Goal: Task Accomplishment & Management: Manage account settings

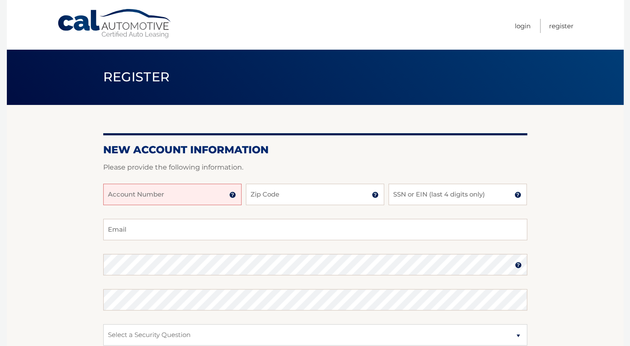
click at [148, 192] on input "Account Number" at bounding box center [172, 194] width 138 height 21
type input "44455979038"
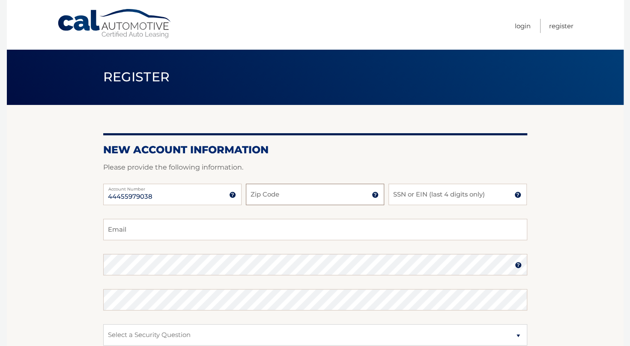
click at [268, 197] on input "Zip Code" at bounding box center [315, 194] width 138 height 21
type input "33196"
click at [409, 193] on input "SSN or EIN (last 4 digits only)" at bounding box center [457, 194] width 138 height 21
type input "6450"
click at [304, 236] on input "Email" at bounding box center [315, 229] width 424 height 21
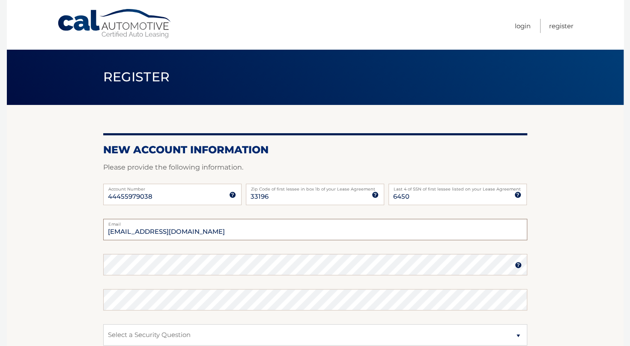
type input "mendez1793@yahoo.com"
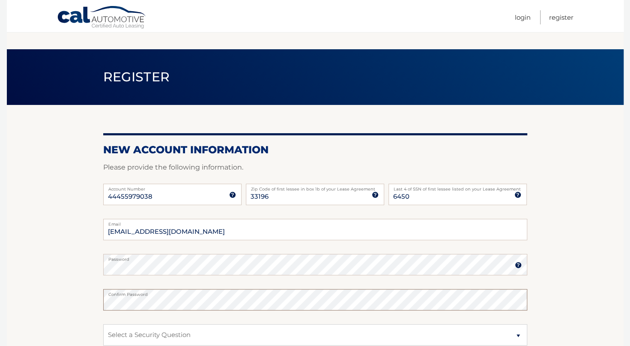
scroll to position [52, 0]
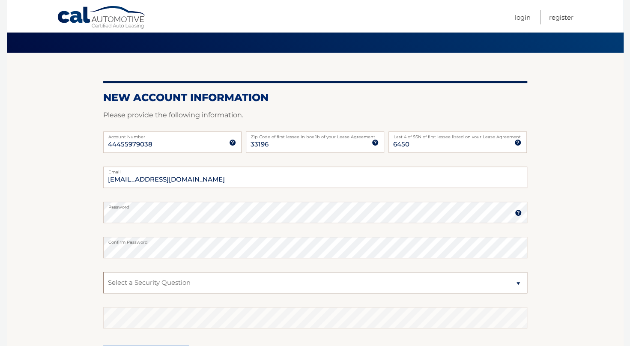
click at [301, 279] on select "Select a Security Question What was the name of your elementary school? What is…" at bounding box center [315, 282] width 424 height 21
select select "2"
click at [103, 272] on select "Select a Security Question What was the name of your elementary school? What is…" at bounding box center [315, 282] width 424 height 21
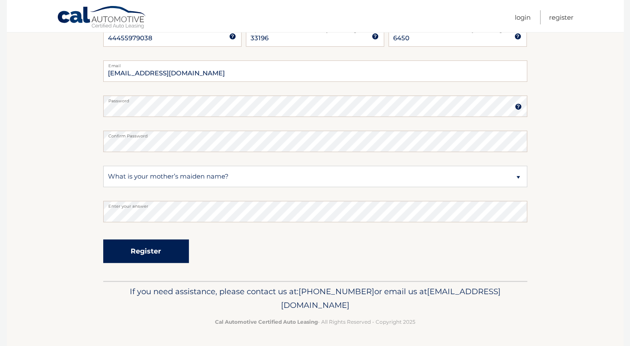
click at [170, 251] on button "Register" at bounding box center [146, 251] width 86 height 24
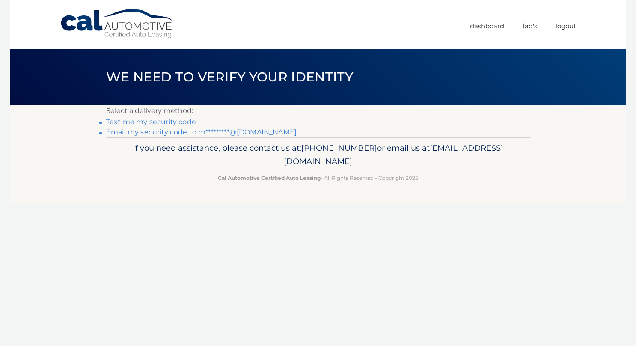
click at [171, 121] on link "Text me my security code" at bounding box center [151, 122] width 90 height 8
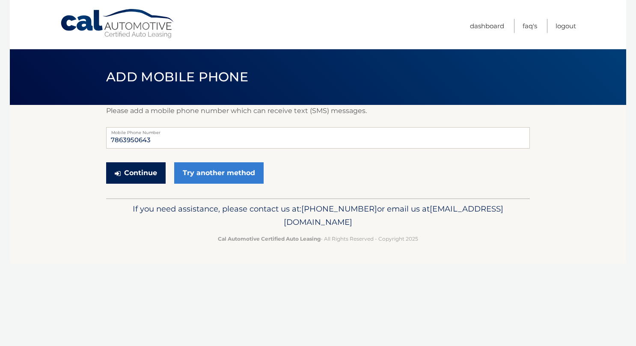
click at [155, 173] on button "Continue" at bounding box center [136, 172] width 60 height 21
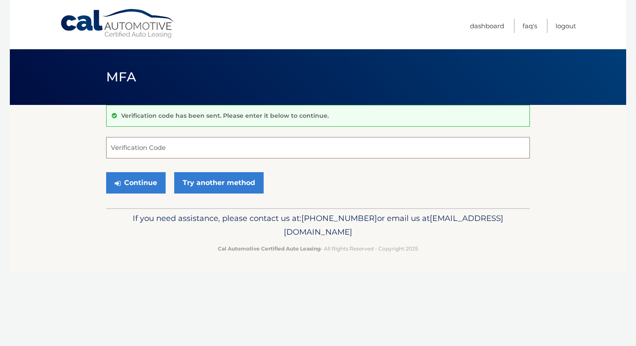
click at [167, 142] on input "Verification Code" at bounding box center [318, 147] width 424 height 21
type input "676299"
click at [140, 179] on button "Continue" at bounding box center [136, 182] width 60 height 21
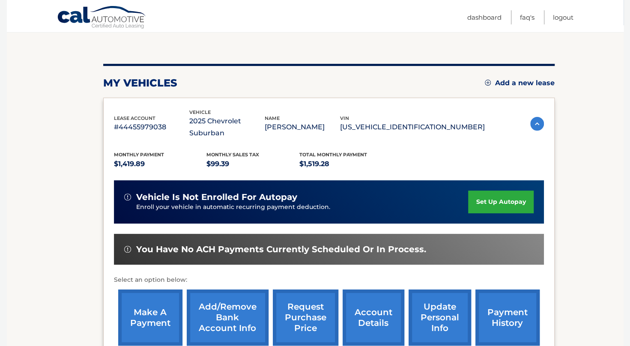
scroll to position [80, 0]
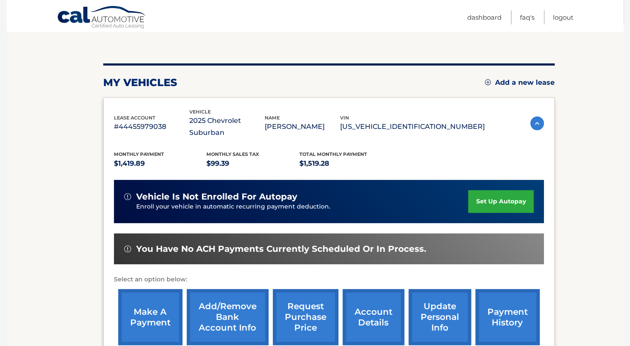
click at [512, 190] on link "set up autopay" at bounding box center [500, 201] width 65 height 23
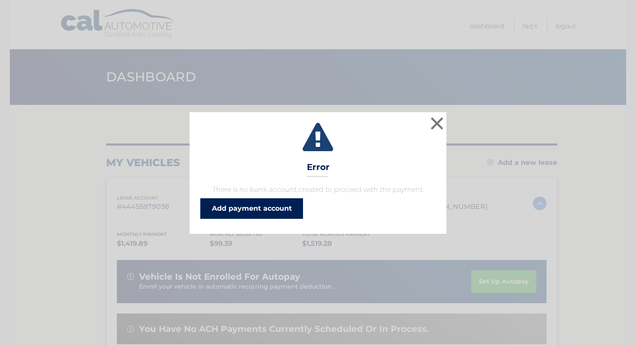
click at [270, 206] on link "Add payment account" at bounding box center [251, 208] width 103 height 21
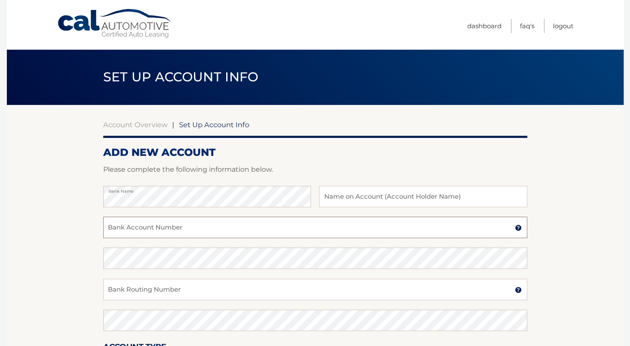
click at [168, 227] on input "Bank Account Number" at bounding box center [315, 227] width 424 height 21
paste input "1500115389"
type input "1500115389"
click at [157, 244] on div "1500115389 Bank Account Number A 3-17-digit number at the bottom of a check or …" at bounding box center [315, 232] width 424 height 31
click at [63, 249] on section "Account Overview | Set Up Account Info ADD NEW ACCOUNT Please complete the foll…" at bounding box center [315, 268] width 617 height 327
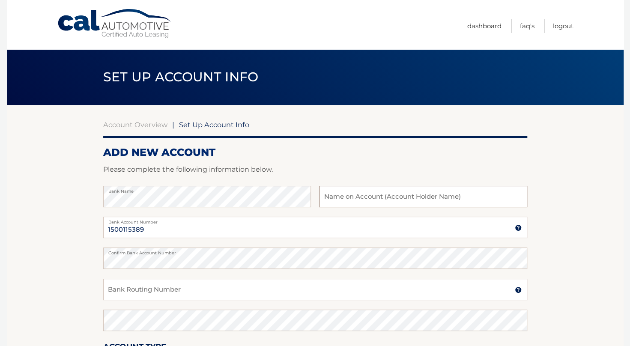
click at [334, 199] on input "text" at bounding box center [423, 196] width 208 height 21
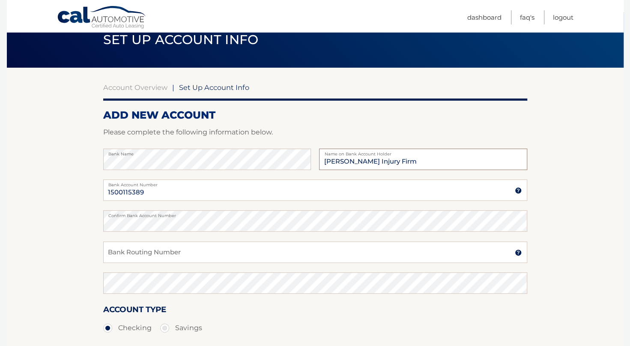
scroll to position [39, 0]
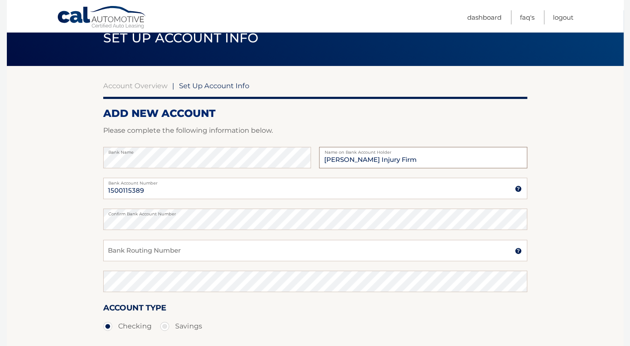
type input "Mendez Injury Firm"
click at [184, 248] on input "Bank Routing Number" at bounding box center [315, 250] width 424 height 21
paste input "067015779"
type input "067015779"
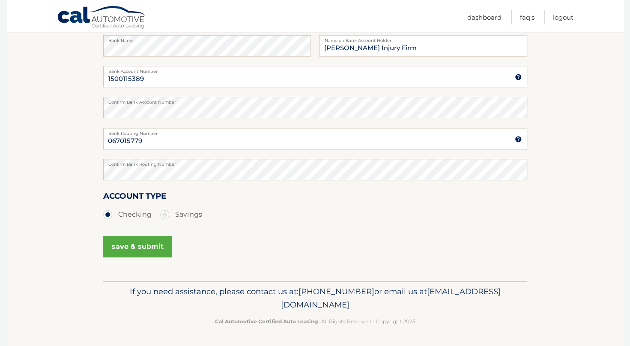
click at [129, 245] on button "save & submit" at bounding box center [137, 246] width 69 height 21
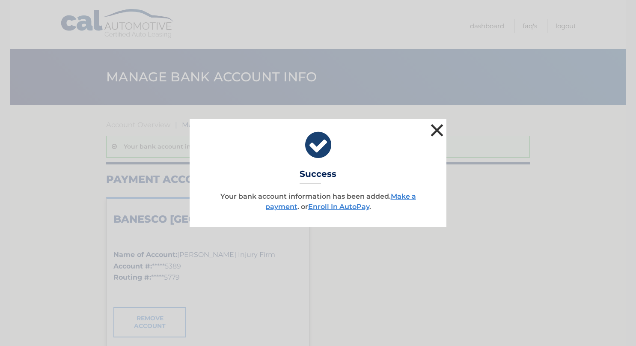
click at [440, 128] on button "×" at bounding box center [437, 130] width 17 height 17
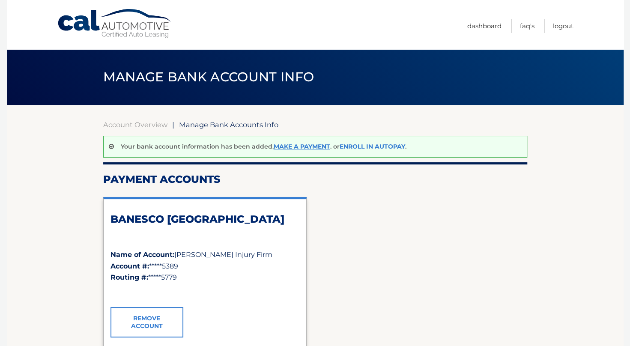
click at [356, 145] on link "Enroll In AutoPay" at bounding box center [373, 147] width 66 height 8
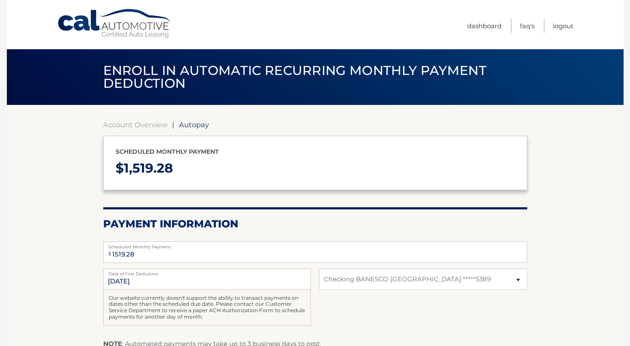
select select "OGJjZDlmMDUtMTcyMi00OWEyLWI5NjgtYmE4MDk0NzY4MDBk"
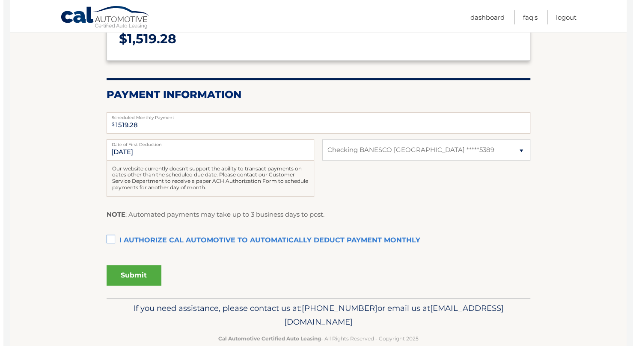
scroll to position [131, 0]
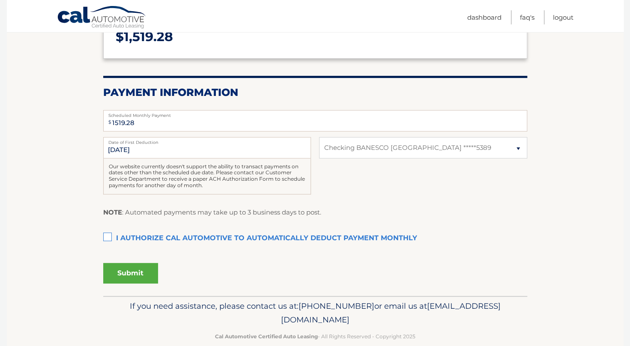
click at [105, 235] on label "I authorize cal automotive to automatically deduct payment monthly This checkbo…" at bounding box center [315, 238] width 424 height 17
click at [0, 0] on input "I authorize cal automotive to automatically deduct payment monthly This checkbo…" at bounding box center [0, 0] width 0 height 0
click at [122, 272] on button "Submit" at bounding box center [130, 273] width 55 height 21
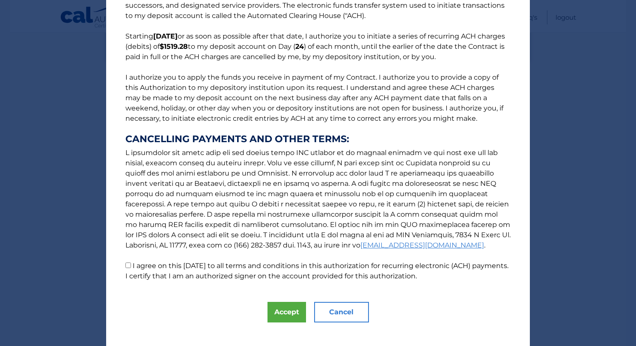
scroll to position [58, 0]
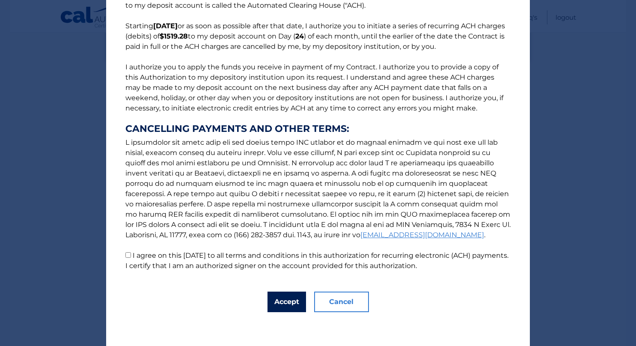
click at [281, 306] on button "Accept" at bounding box center [287, 302] width 39 height 21
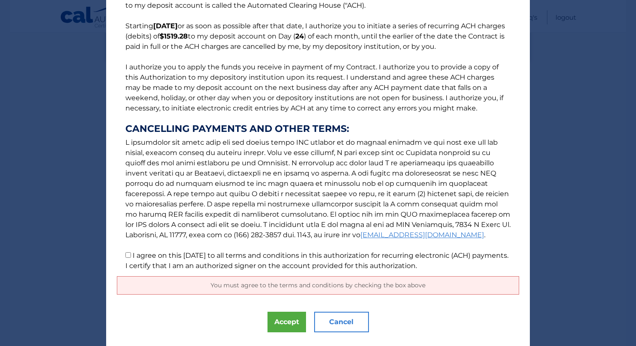
click at [126, 254] on input "I agree on this 09/22/2025 to all terms and conditions in this authorization fo…" at bounding box center [128, 255] width 6 height 6
checkbox input "true"
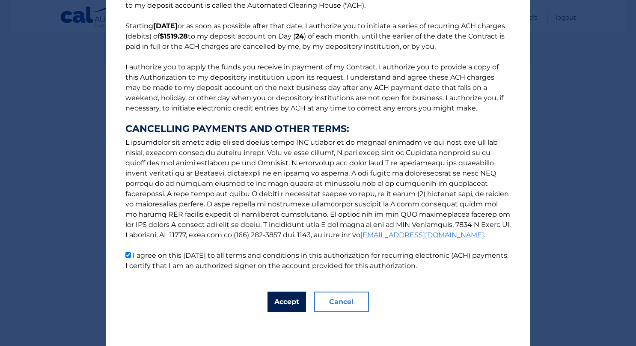
click at [284, 299] on button "Accept" at bounding box center [287, 302] width 39 height 21
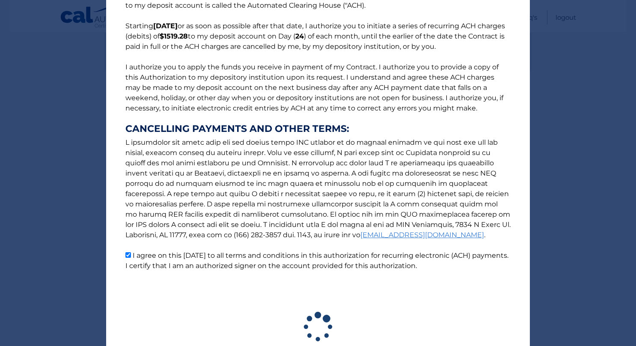
scroll to position [122, 0]
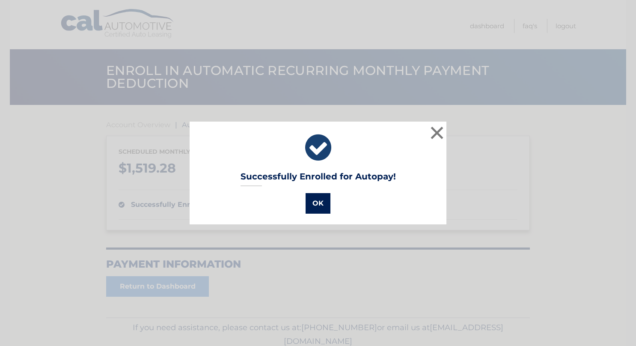
click at [320, 200] on button "OK" at bounding box center [318, 203] width 25 height 21
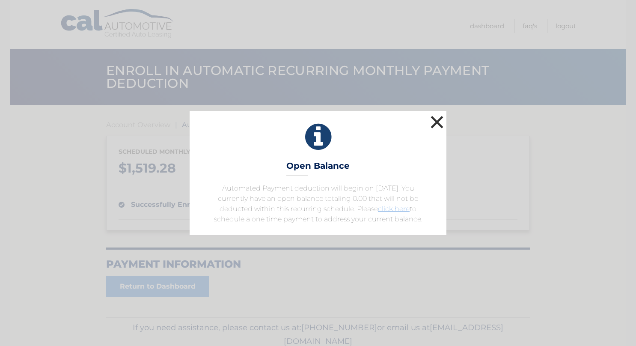
click at [434, 121] on button "×" at bounding box center [437, 121] width 17 height 17
